Goal: Task Accomplishment & Management: Manage account settings

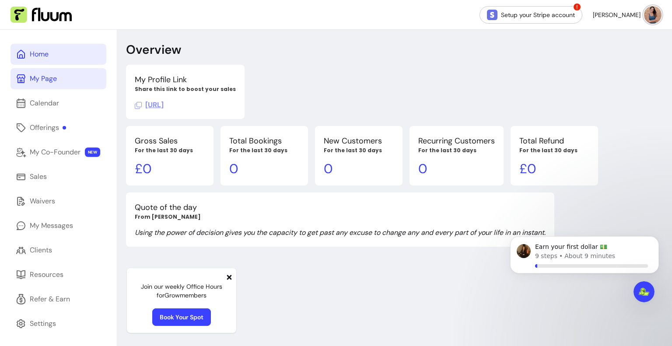
click at [49, 77] on div "My Page" at bounding box center [43, 78] width 27 height 10
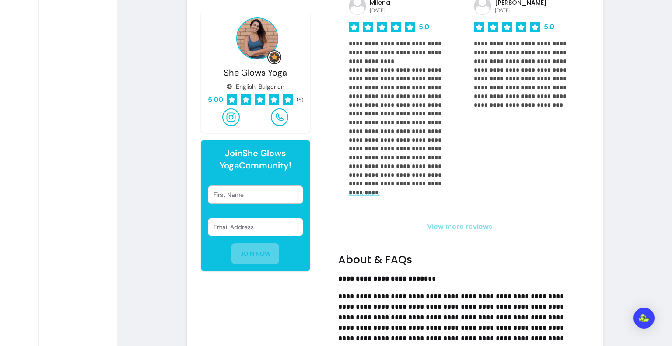
scroll to position [710, 0]
click at [486, 233] on div "**********" at bounding box center [460, 163] width 258 height 1159
click at [479, 223] on span "View more reviews" at bounding box center [460, 226] width 244 height 10
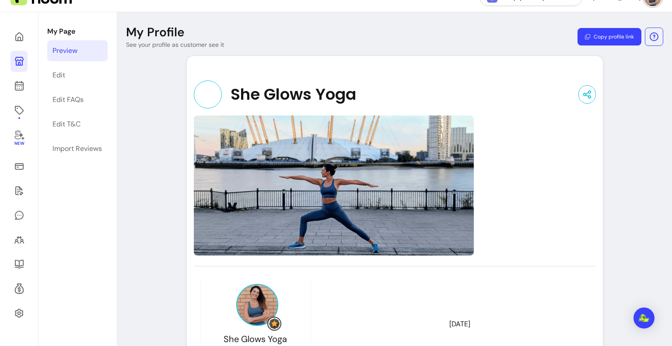
scroll to position [12, 0]
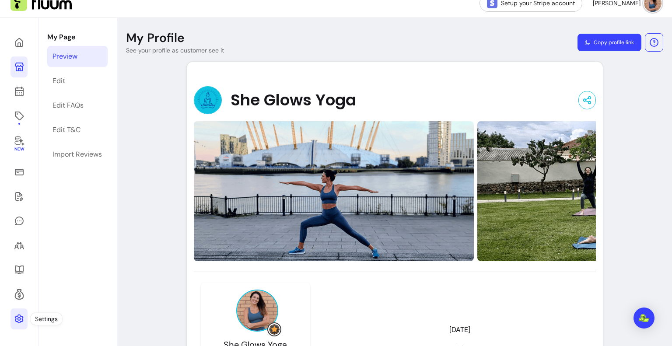
click at [21, 310] on link at bounding box center [18, 318] width 17 height 21
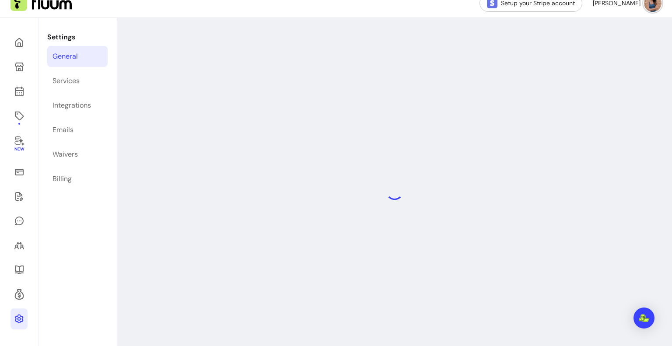
select select "**********"
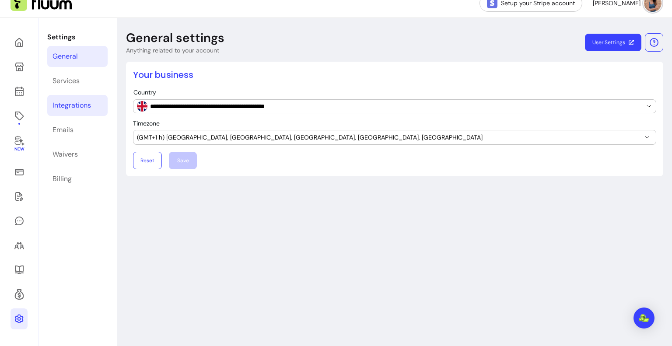
click at [80, 112] on link "Integrations" at bounding box center [77, 105] width 60 height 21
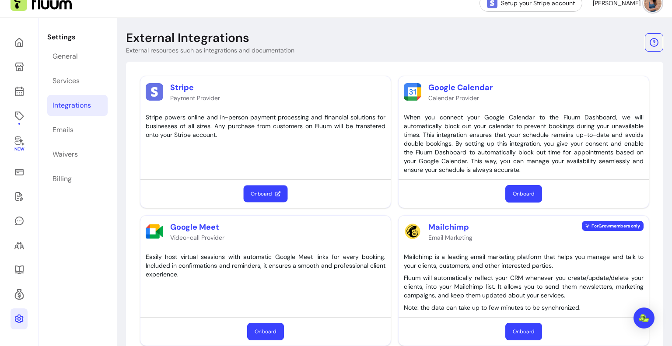
click at [267, 187] on button "Onboard" at bounding box center [266, 193] width 44 height 17
click at [19, 179] on link at bounding box center [18, 171] width 17 height 21
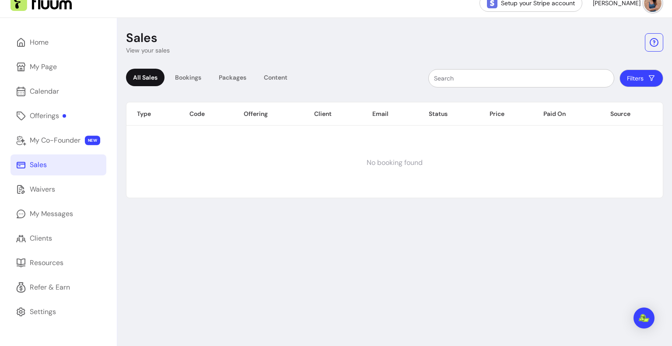
click at [212, 73] on div "All Sales Bookings Packages Content" at bounding box center [210, 78] width 168 height 19
click at [188, 66] on div "All Sales Bookings Packages Content Filters Type Code Offering Client Email Sta…" at bounding box center [394, 130] width 537 height 136
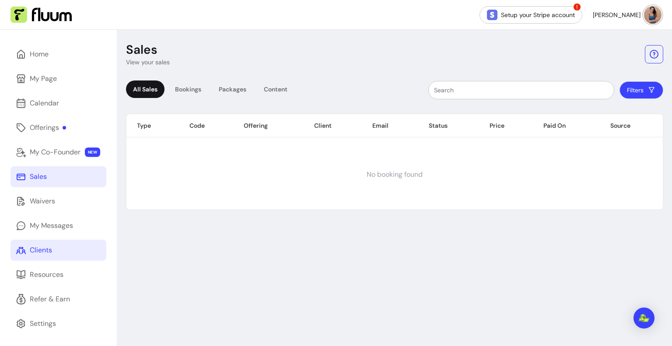
click at [65, 250] on link "Clients" at bounding box center [58, 250] width 96 height 21
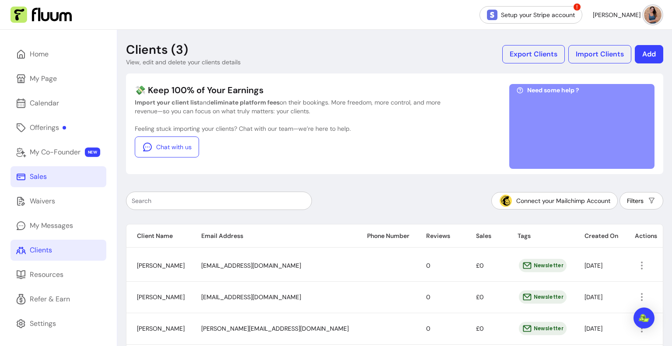
click at [69, 181] on link "Sales" at bounding box center [58, 176] width 96 height 21
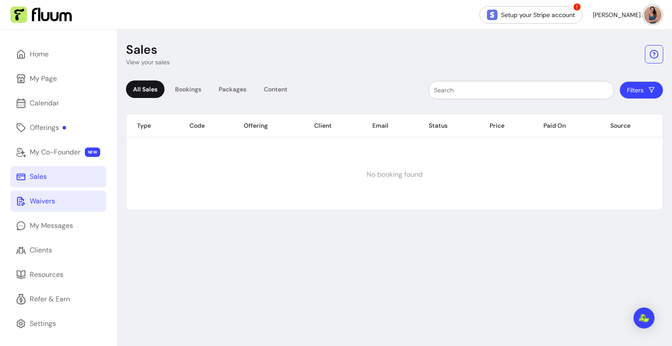
click at [65, 211] on link "Waivers" at bounding box center [58, 201] width 96 height 21
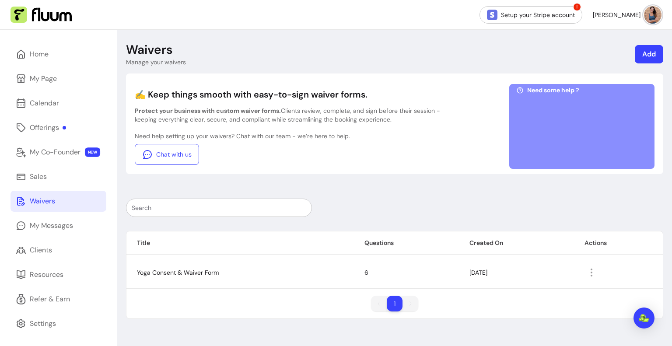
click at [61, 237] on div "Home My Page Calendar Offerings My Co-Founder NEW Sales Waivers My Messages Cli…" at bounding box center [58, 203] width 117 height 346
click at [61, 250] on link "Clients" at bounding box center [58, 250] width 96 height 21
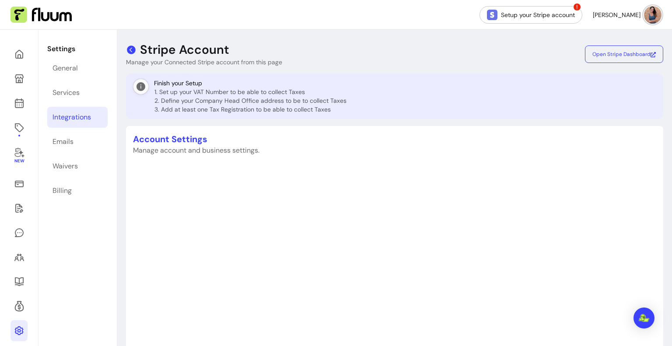
click at [133, 53] on icon at bounding box center [131, 50] width 10 height 10
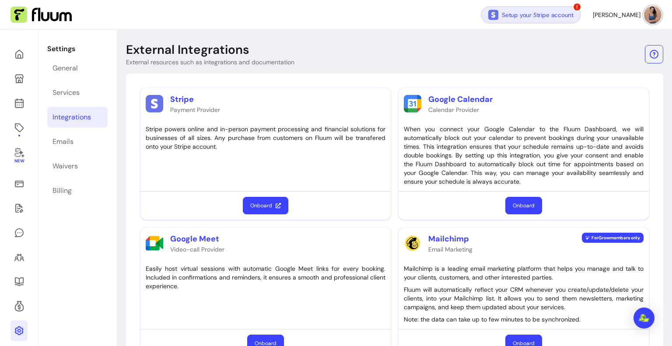
click at [520, 6] on link "Setup your Stripe account" at bounding box center [531, 14] width 100 height 17
click at [498, 15] on img at bounding box center [493, 15] width 10 height 10
click at [268, 207] on button "Onboard" at bounding box center [266, 205] width 44 height 17
click at [92, 141] on link "Emails" at bounding box center [77, 141] width 60 height 21
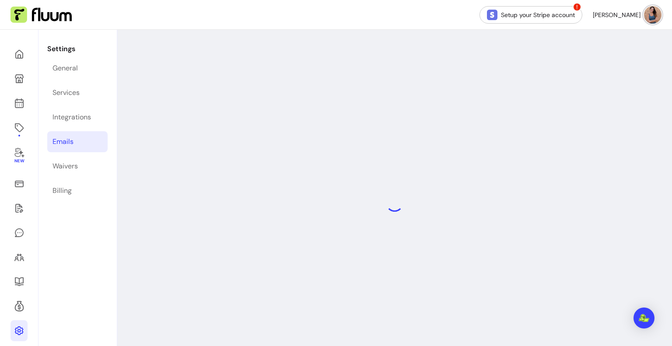
select select "**********"
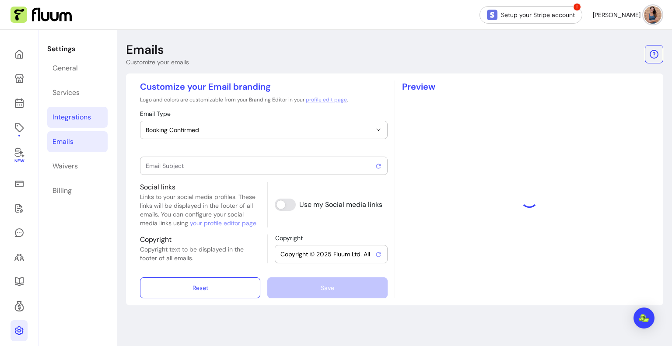
type input "Booking confirmed !"
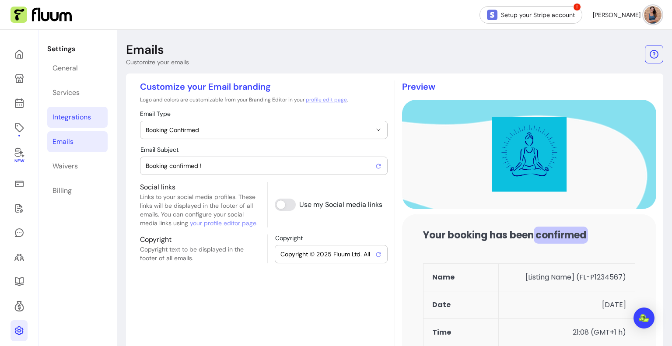
click at [93, 115] on link "Integrations" at bounding box center [77, 117] width 60 height 21
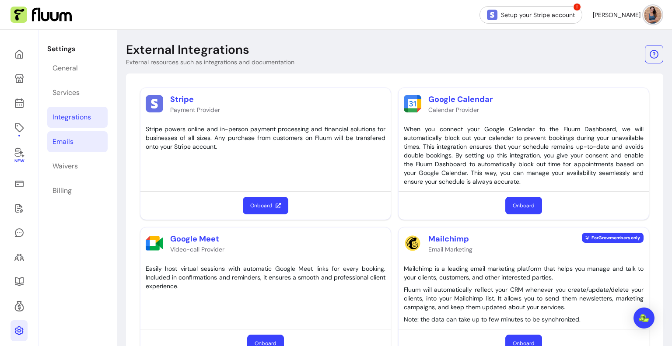
click at [80, 143] on link "Emails" at bounding box center [77, 141] width 60 height 21
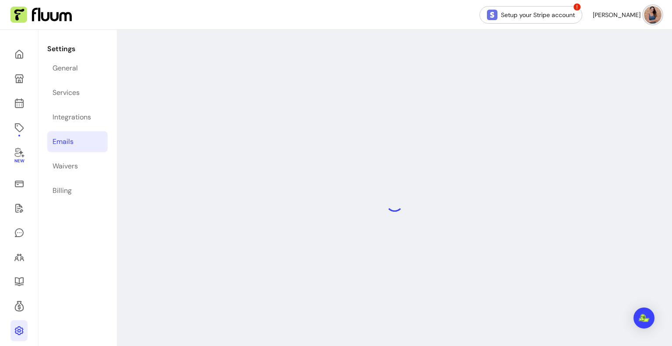
select select "**********"
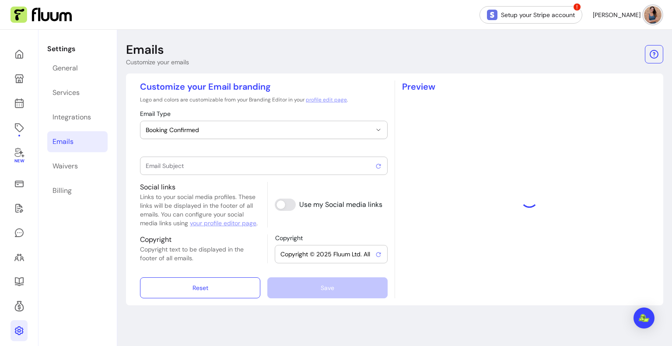
type input "Booking confirmed !"
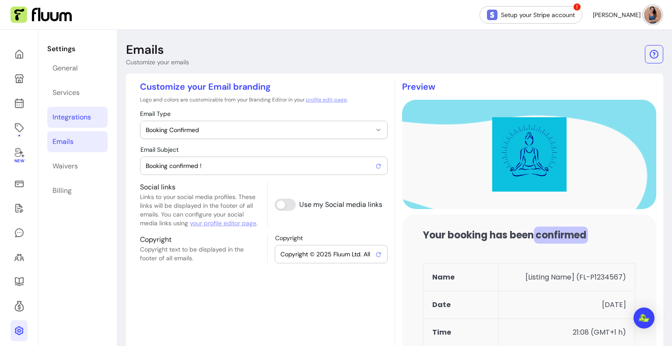
click at [90, 114] on div "Integrations" at bounding box center [71, 117] width 38 height 10
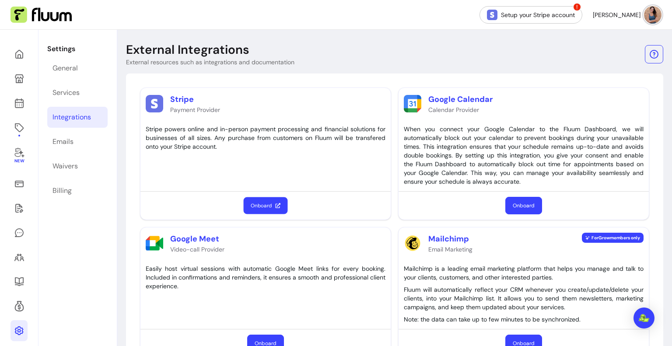
click at [264, 206] on button "Onboard" at bounding box center [266, 205] width 44 height 17
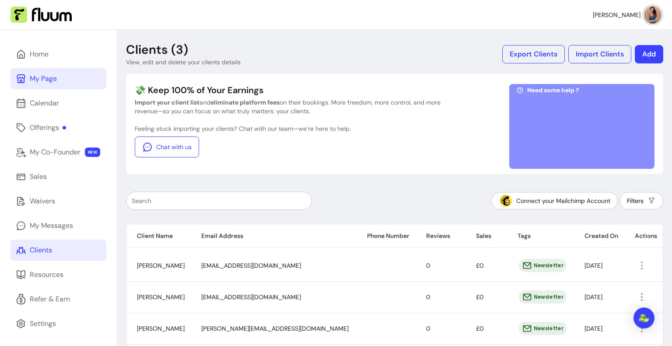
click at [92, 72] on link "My Page" at bounding box center [58, 78] width 96 height 21
